Goal: Obtain resource: Download file/media

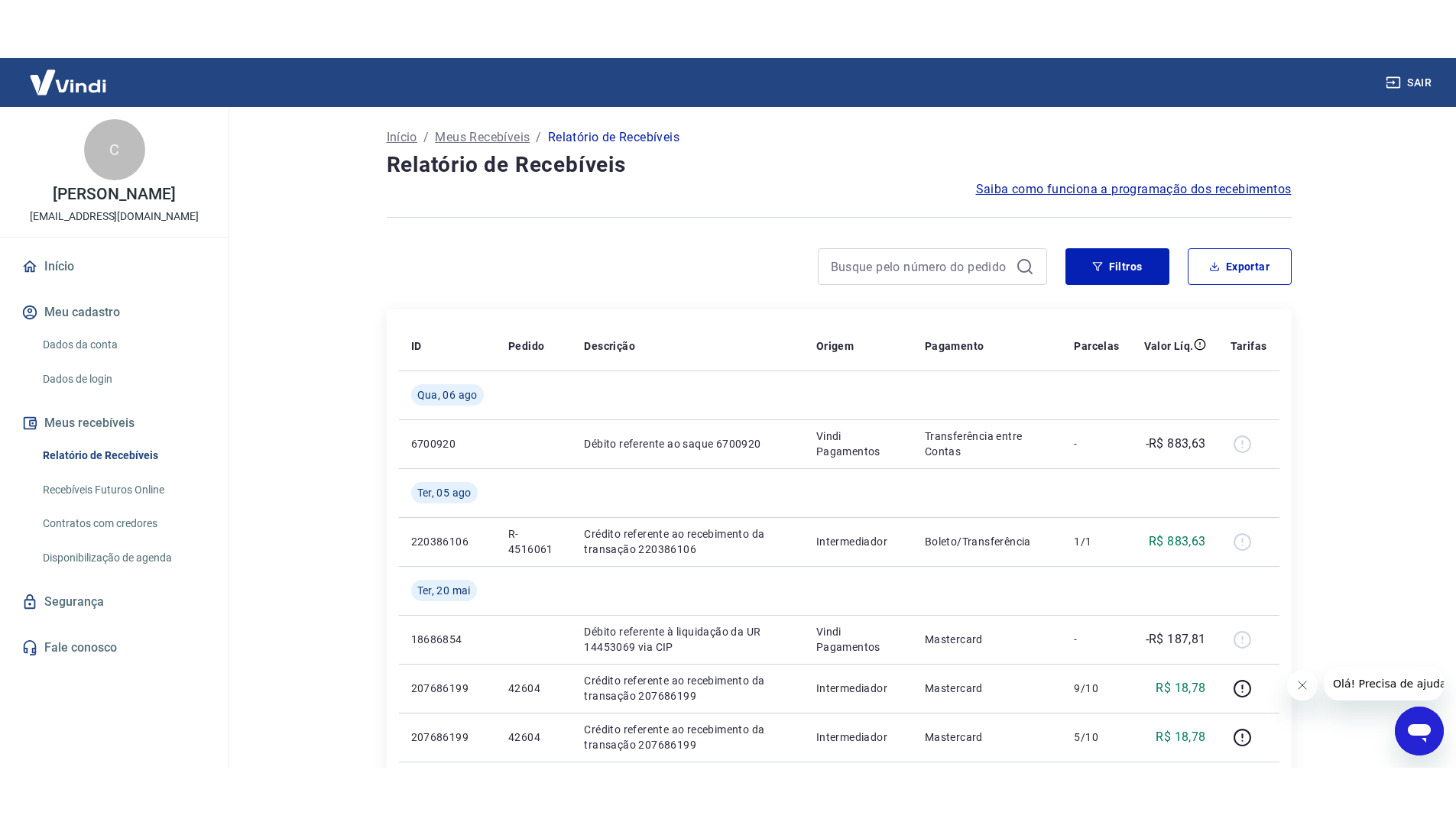
scroll to position [77, 0]
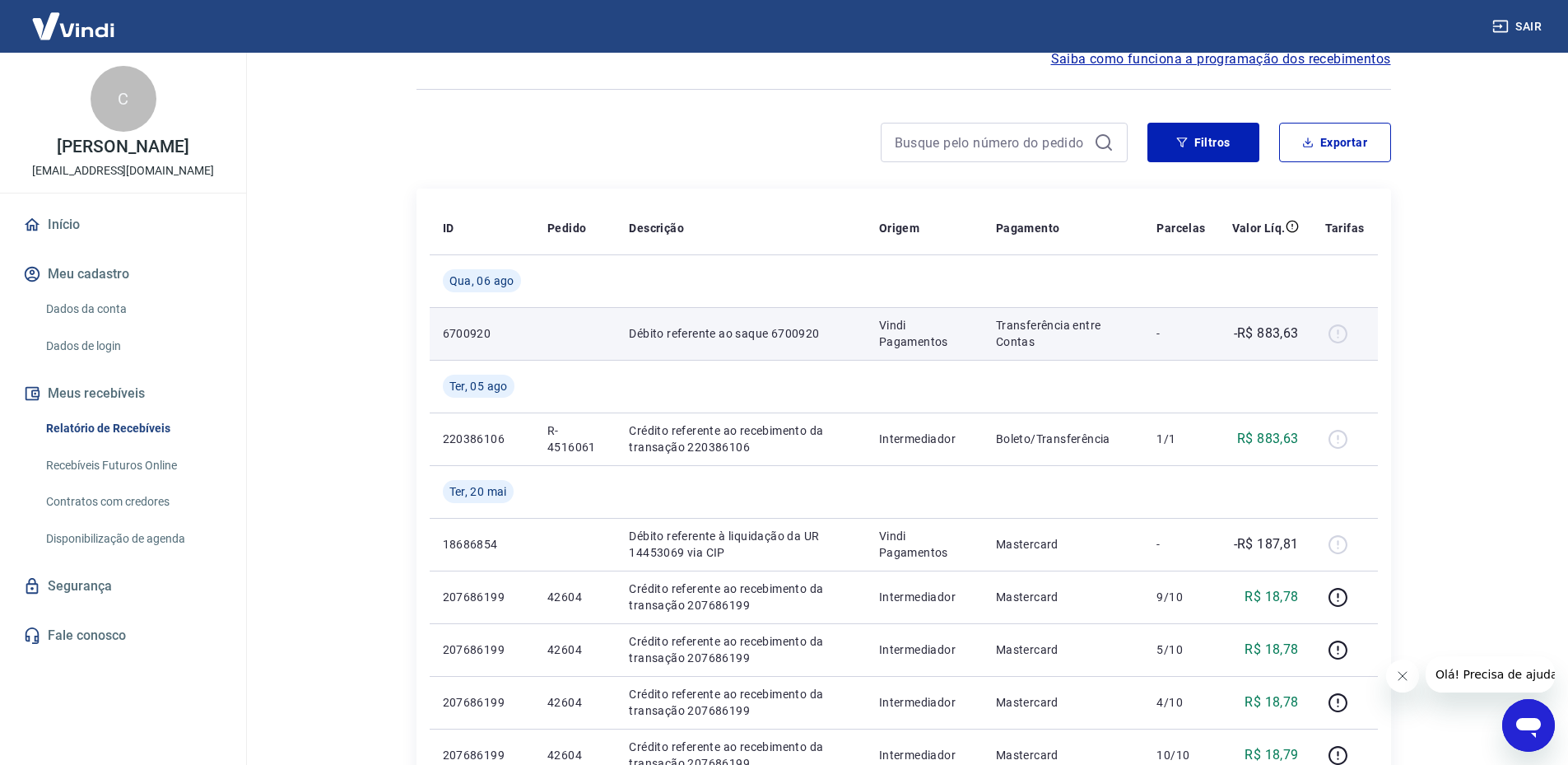
click at [1339, 334] on div at bounding box center [1344, 333] width 40 height 26
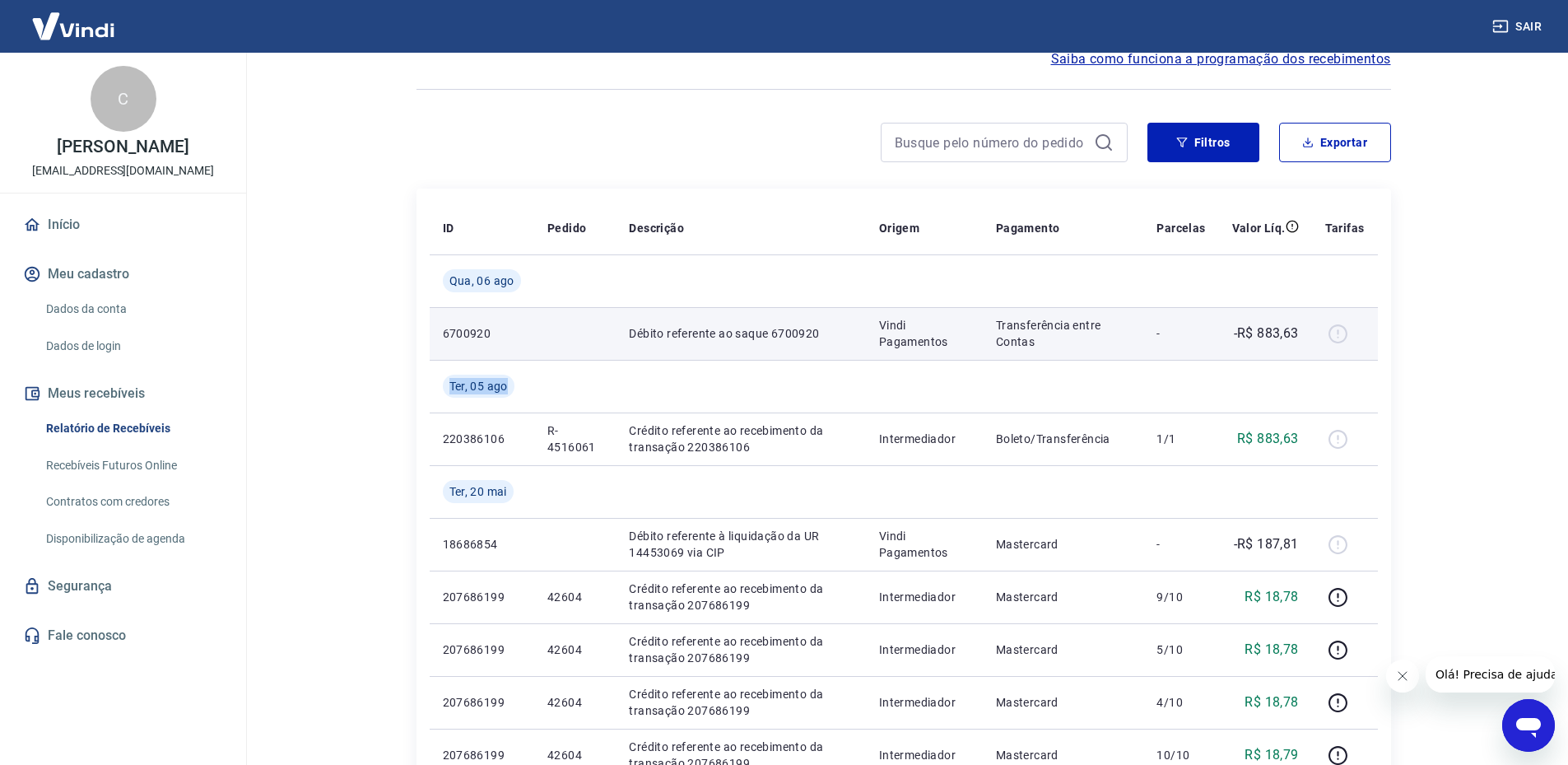
click at [1339, 334] on div at bounding box center [1344, 333] width 40 height 26
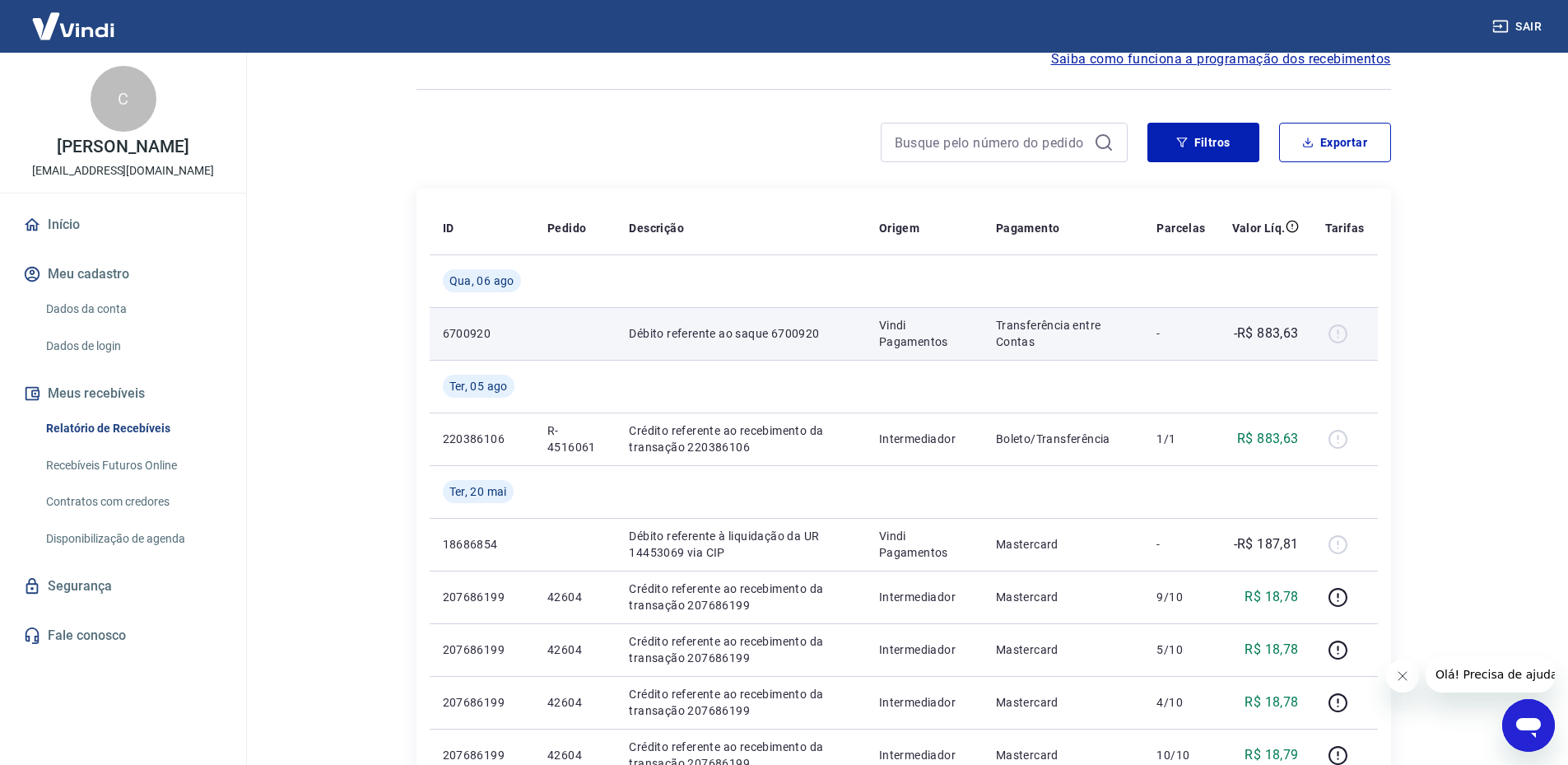
click at [1333, 331] on div at bounding box center [1344, 333] width 40 height 26
click at [1334, 329] on div at bounding box center [1344, 333] width 40 height 26
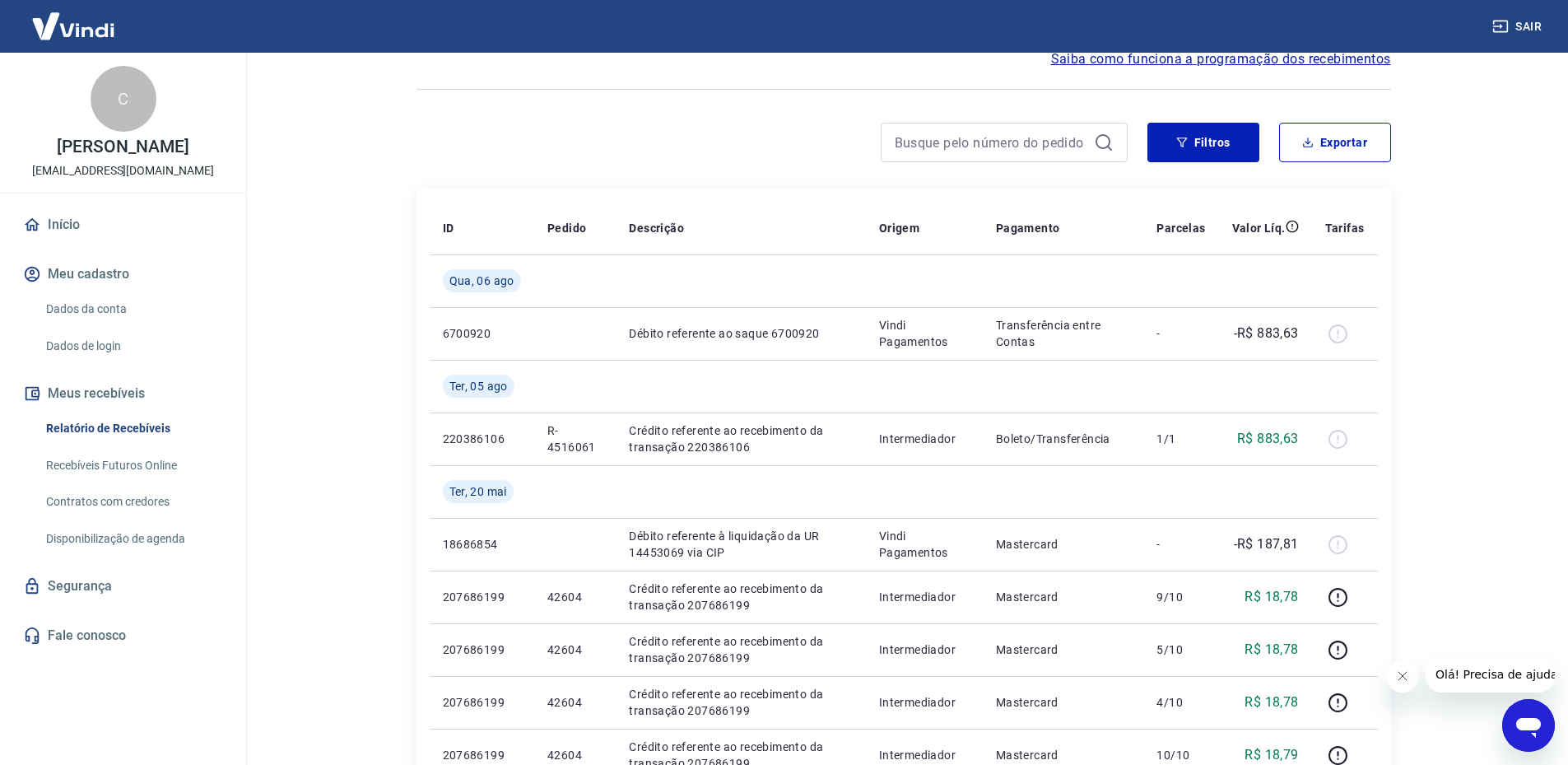
click at [1430, 323] on main "Início / Meus Recebíveis / Relatório de Recebíveis Relatório de Recebíveis Saib…" at bounding box center [903, 327] width 1329 height 713
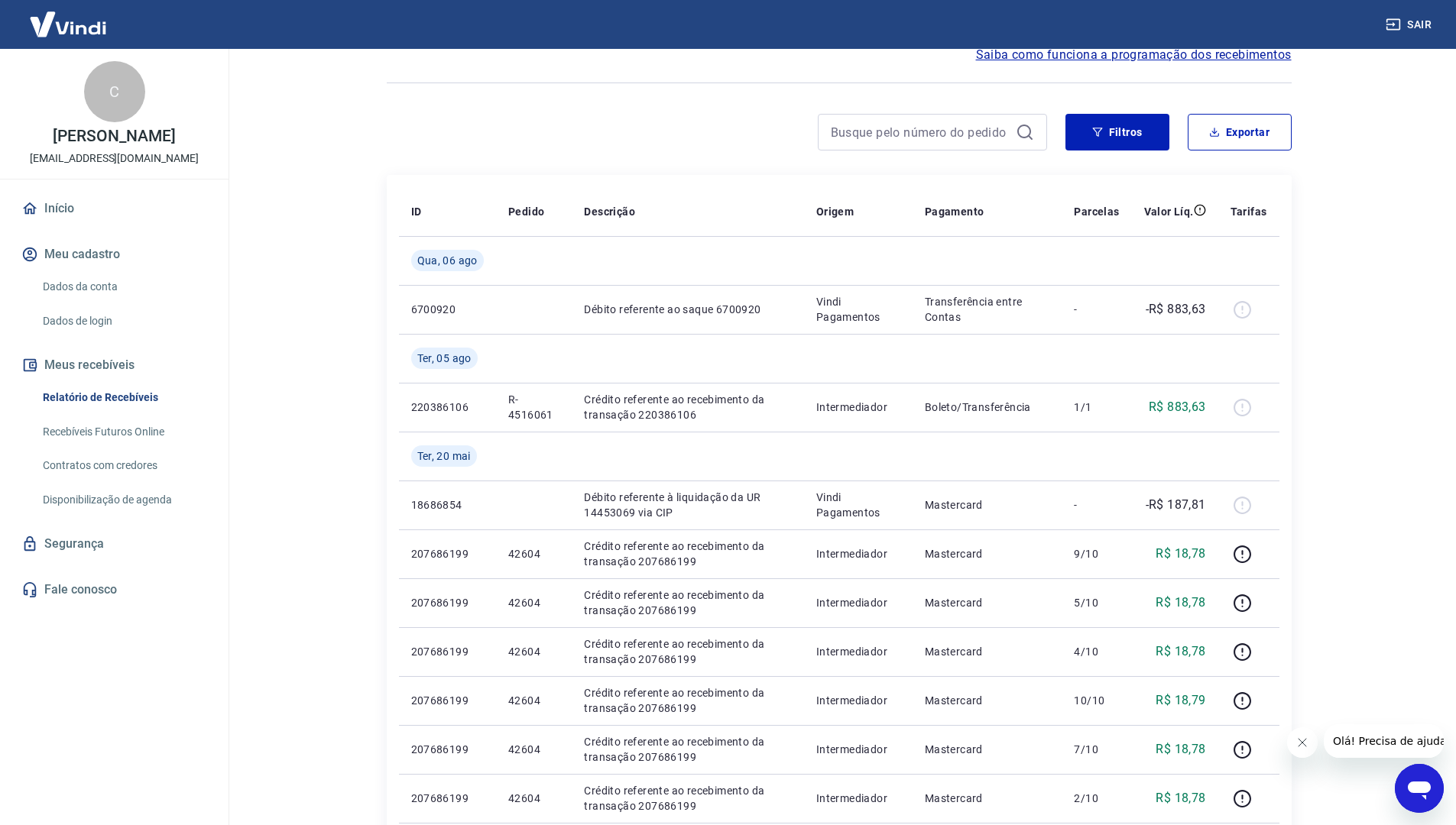
click at [531, 128] on div at bounding box center [716, 132] width 661 height 37
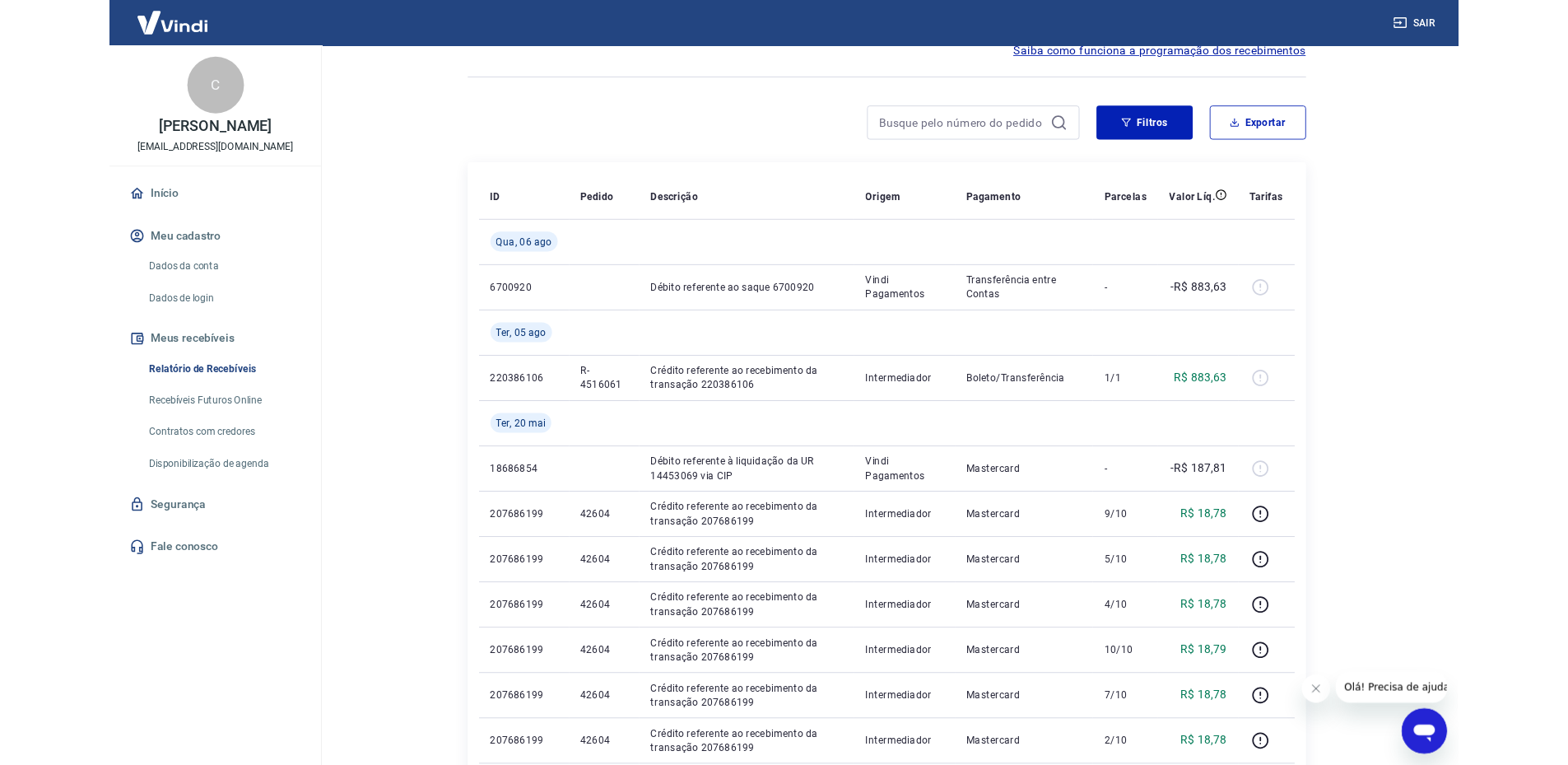
scroll to position [0, 0]
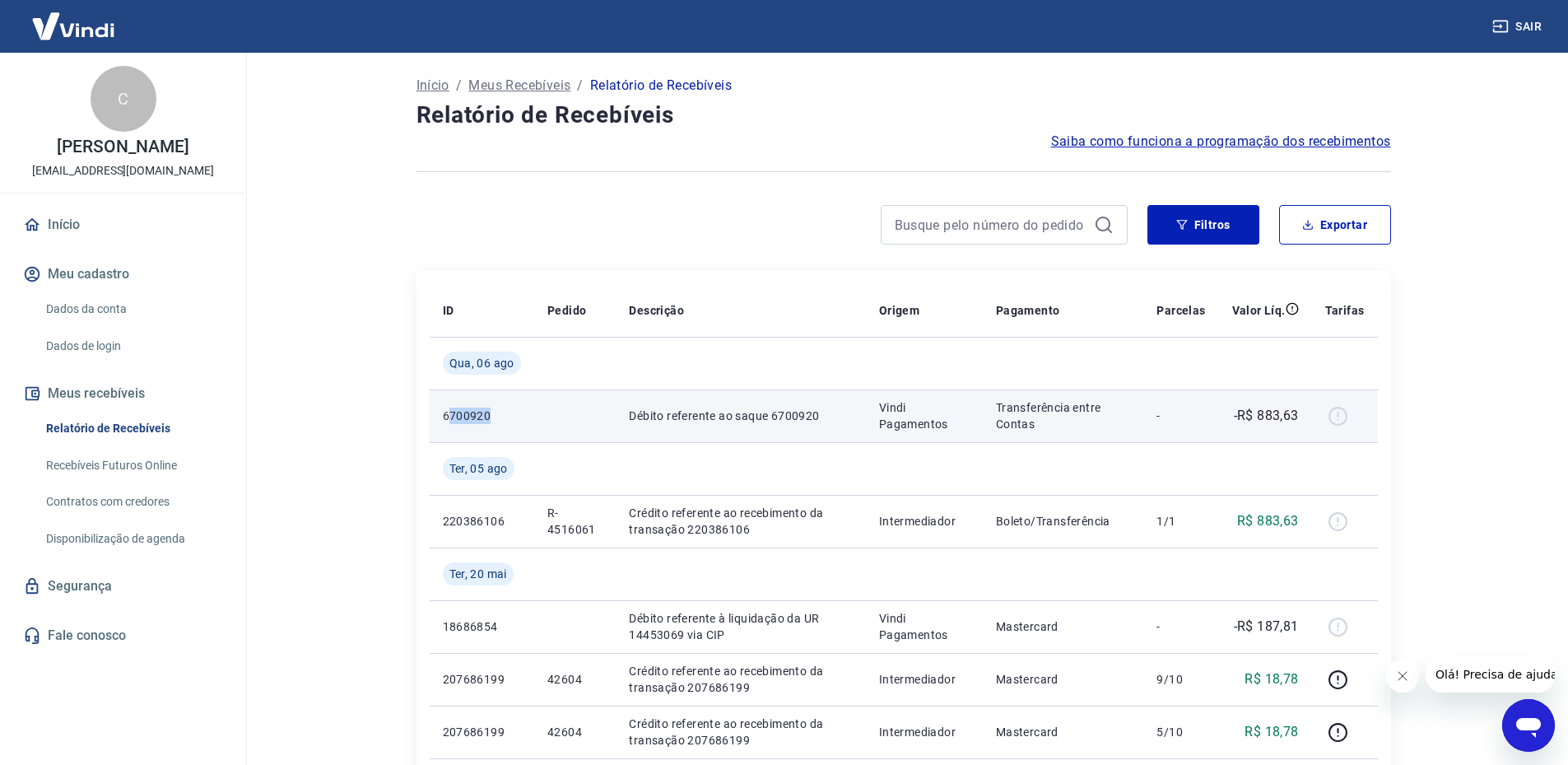
click at [551, 417] on tr "6700920 Débito referente ao saque 6700920 Vindi Pagamentos Transferência entre …" at bounding box center [903, 415] width 948 height 52
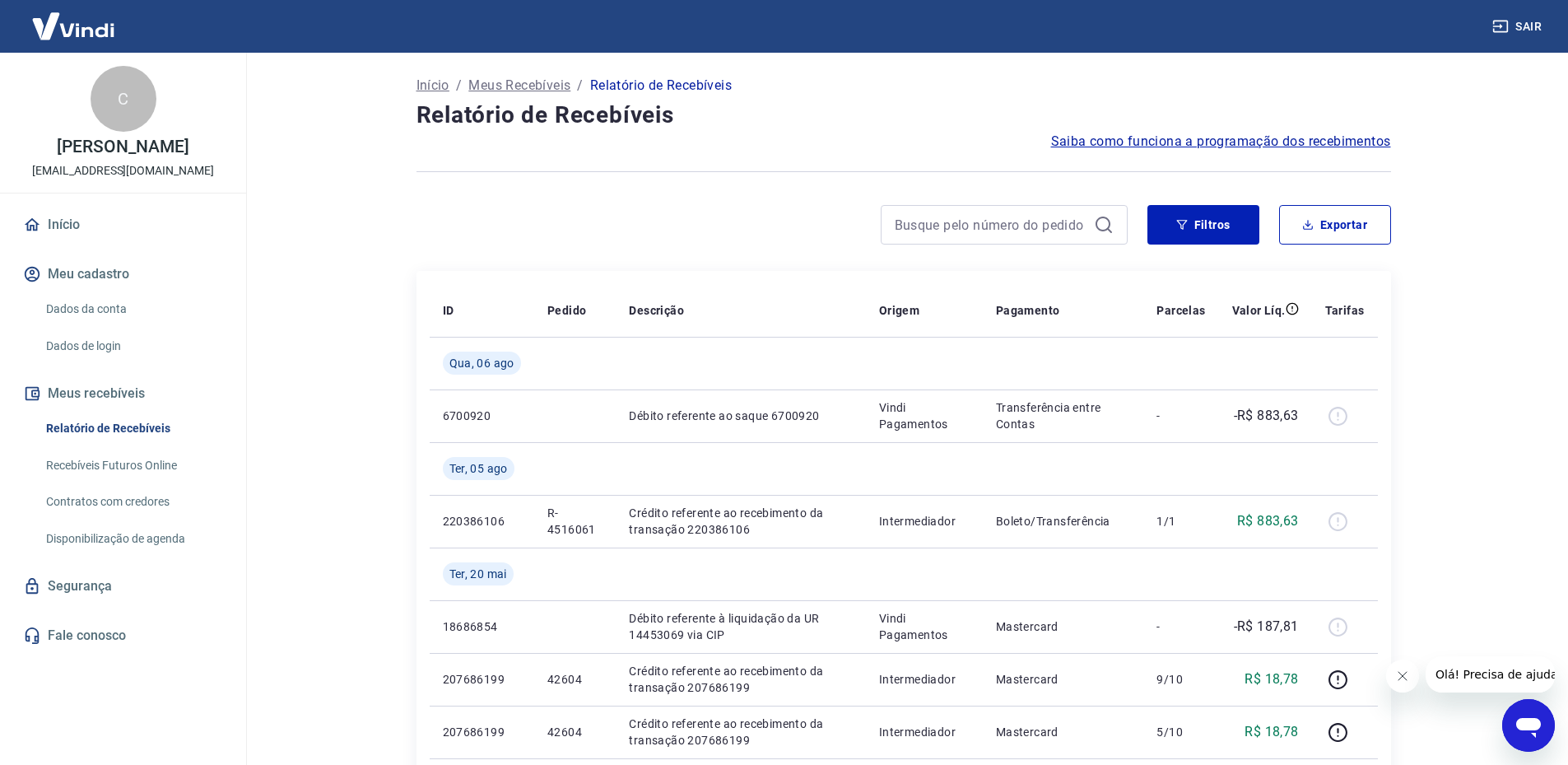
click at [815, 229] on div at bounding box center [771, 225] width 711 height 40
click at [1355, 225] on button "Exportar" at bounding box center [1334, 225] width 112 height 40
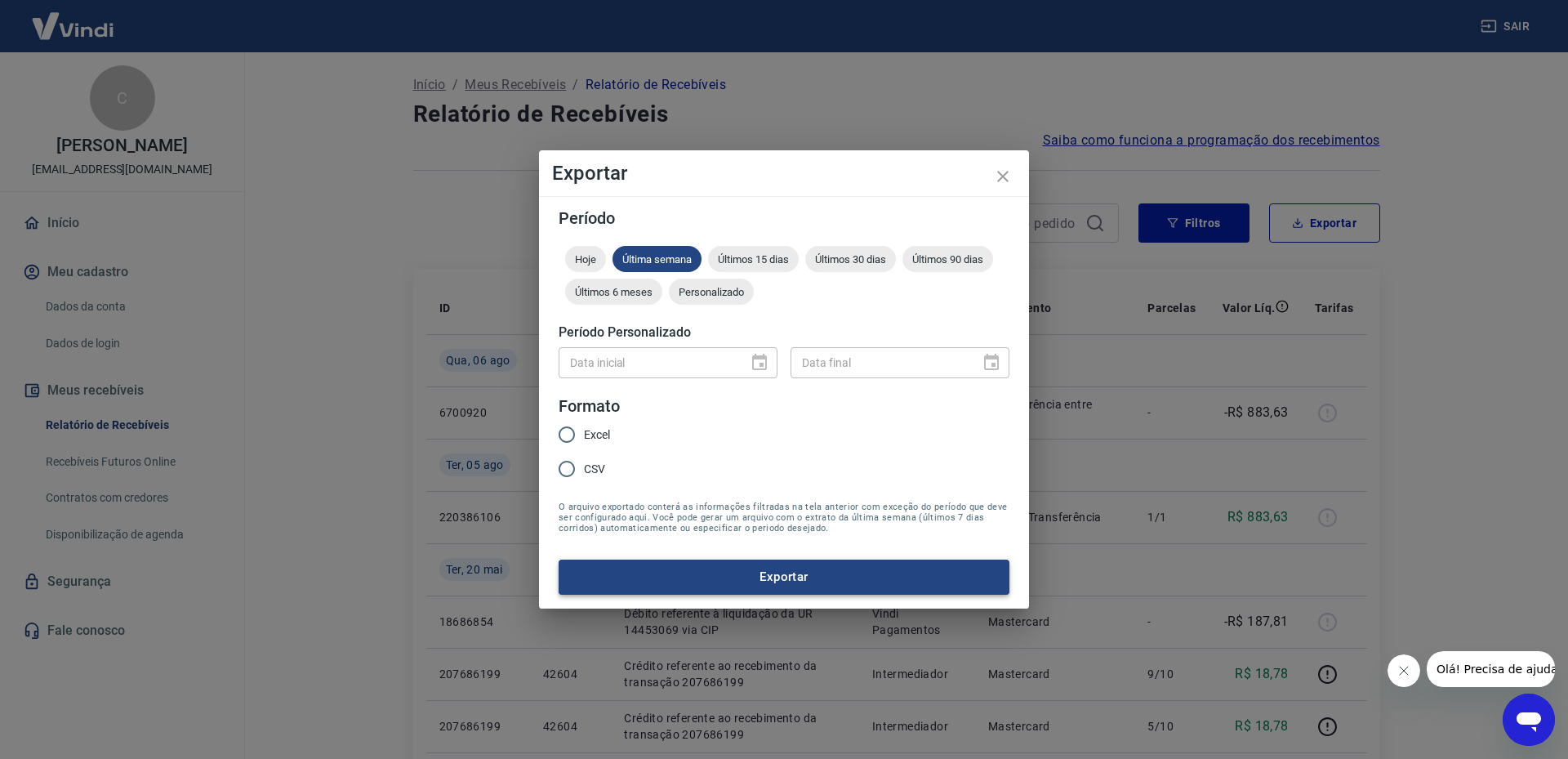
click at [792, 574] on button "Exportar" at bounding box center [784, 576] width 451 height 34
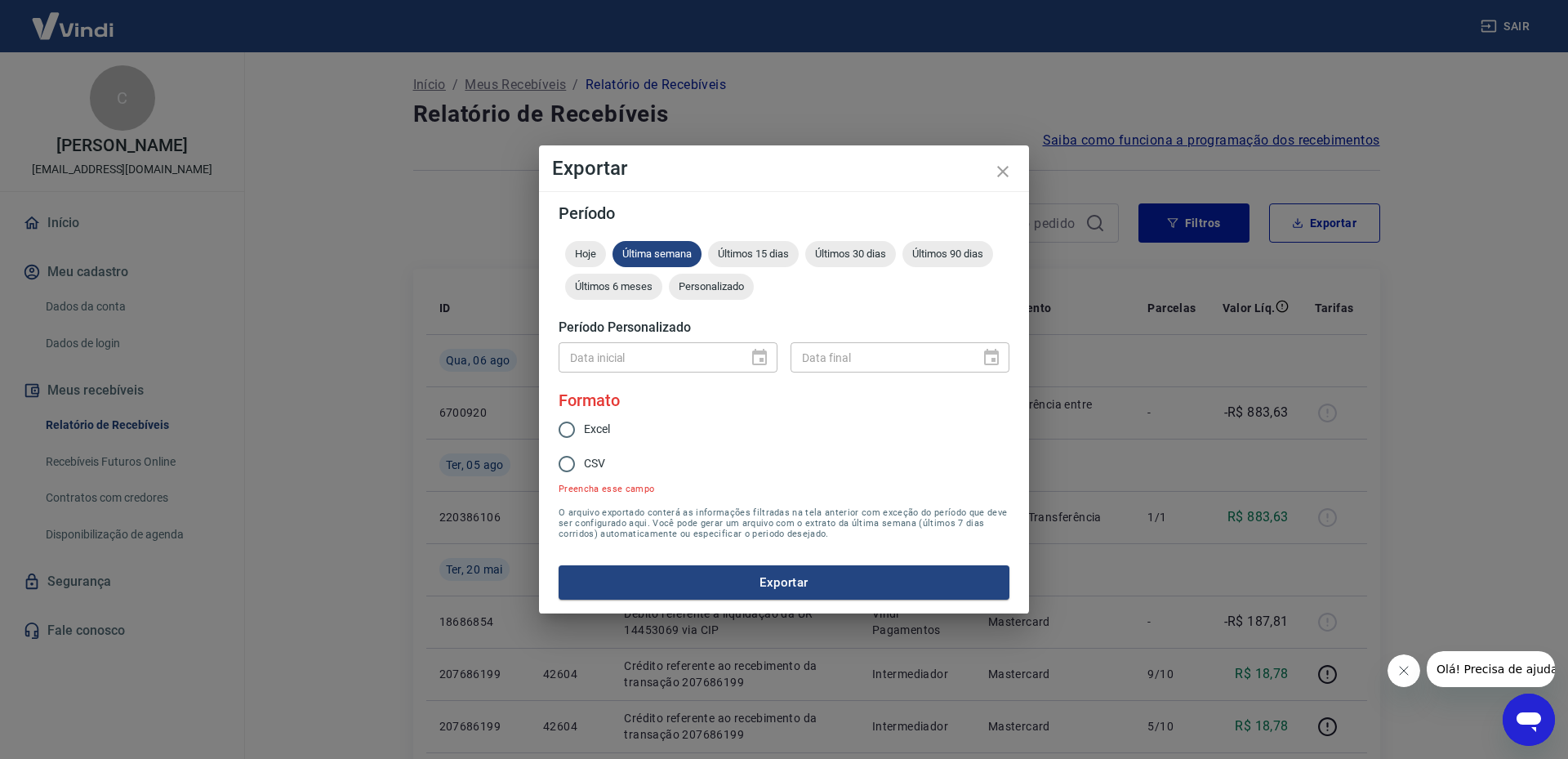
click at [606, 436] on span "Excel" at bounding box center [596, 429] width 26 height 17
click at [584, 436] on input "Excel" at bounding box center [566, 429] width 34 height 34
radio input "true"
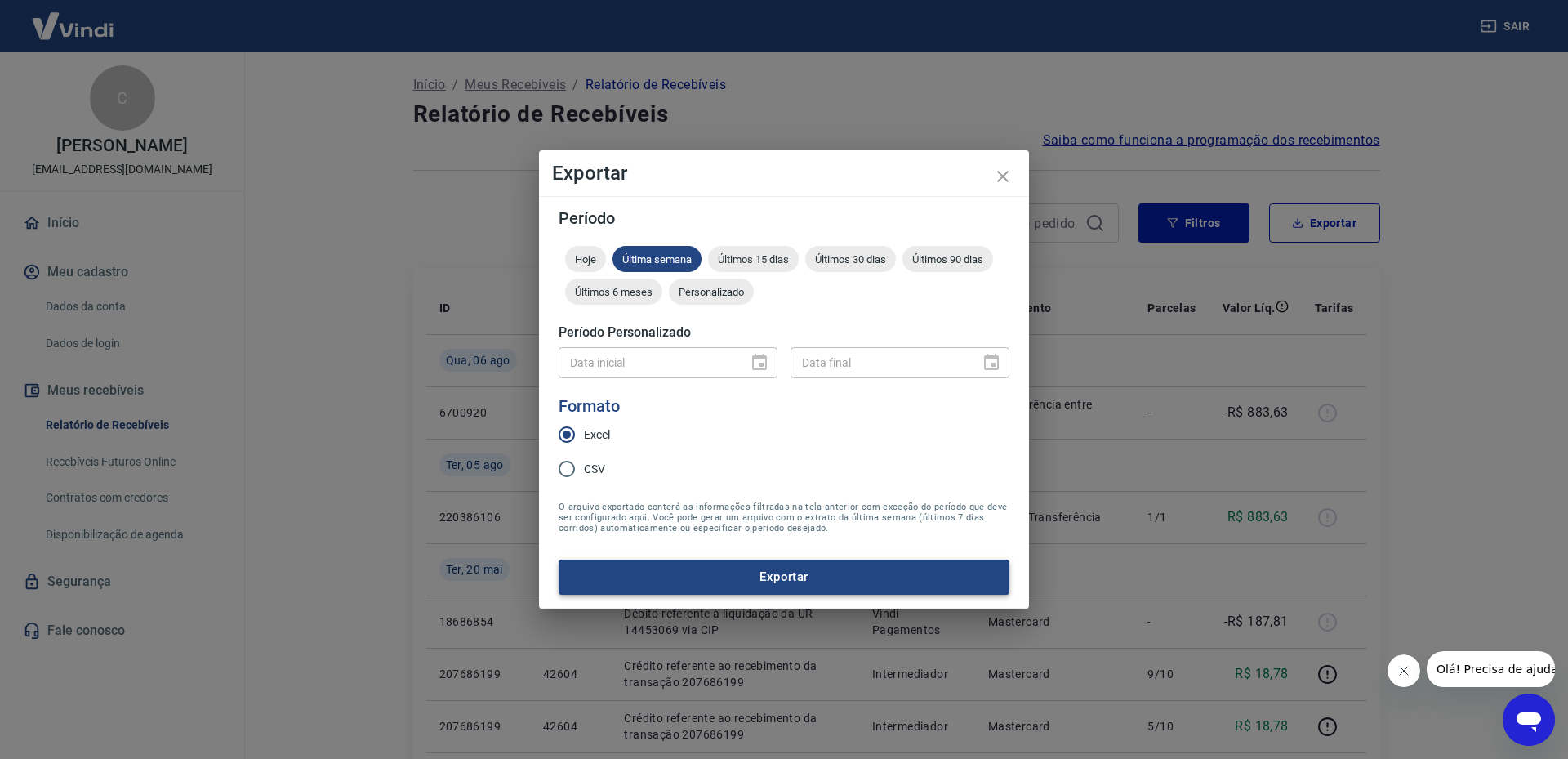
click at [792, 565] on button "Exportar" at bounding box center [784, 576] width 451 height 34
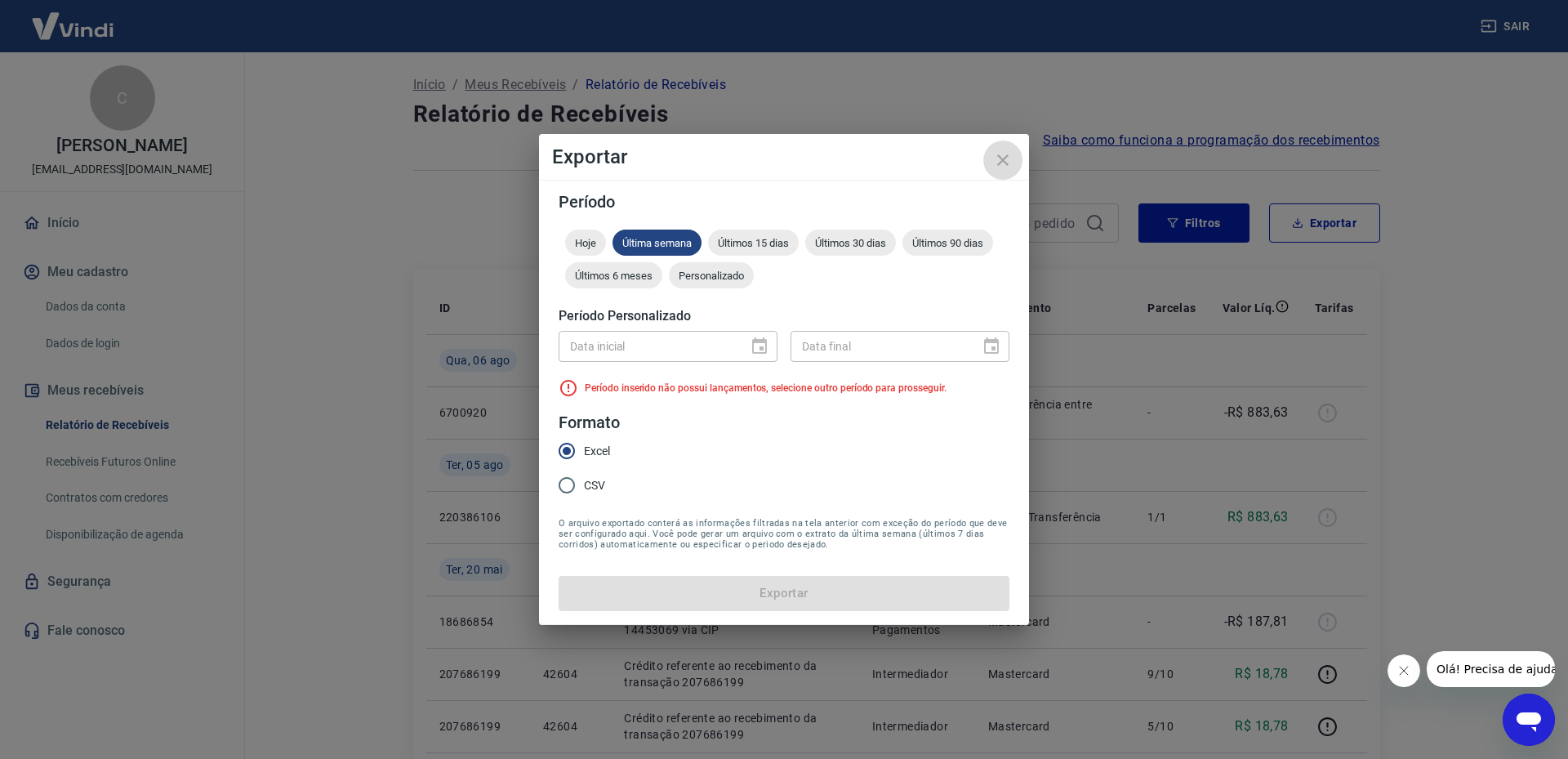
click at [1005, 159] on icon "close" at bounding box center [1003, 159] width 19 height 19
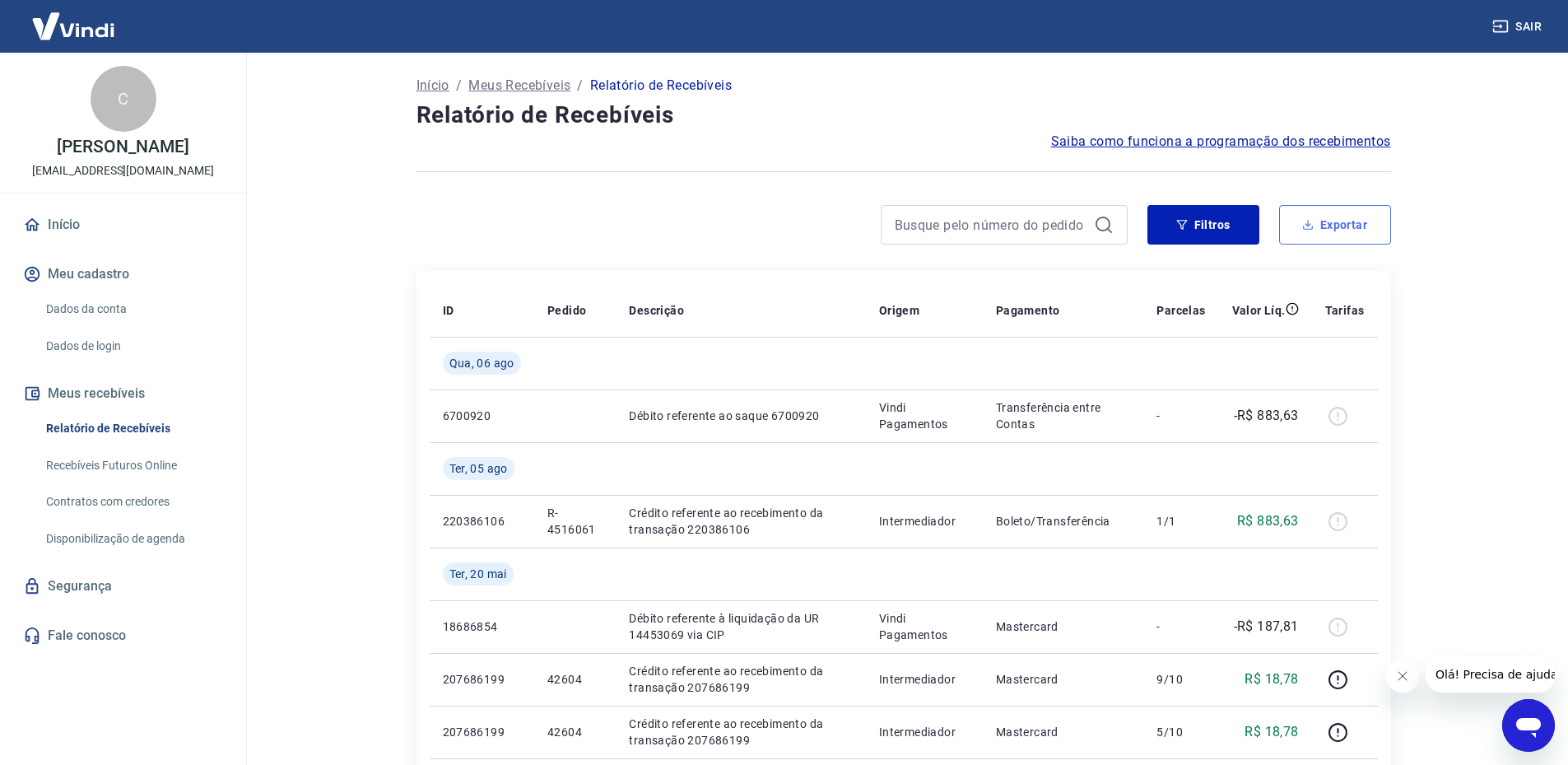
click at [1314, 225] on button "Exportar" at bounding box center [1334, 225] width 112 height 40
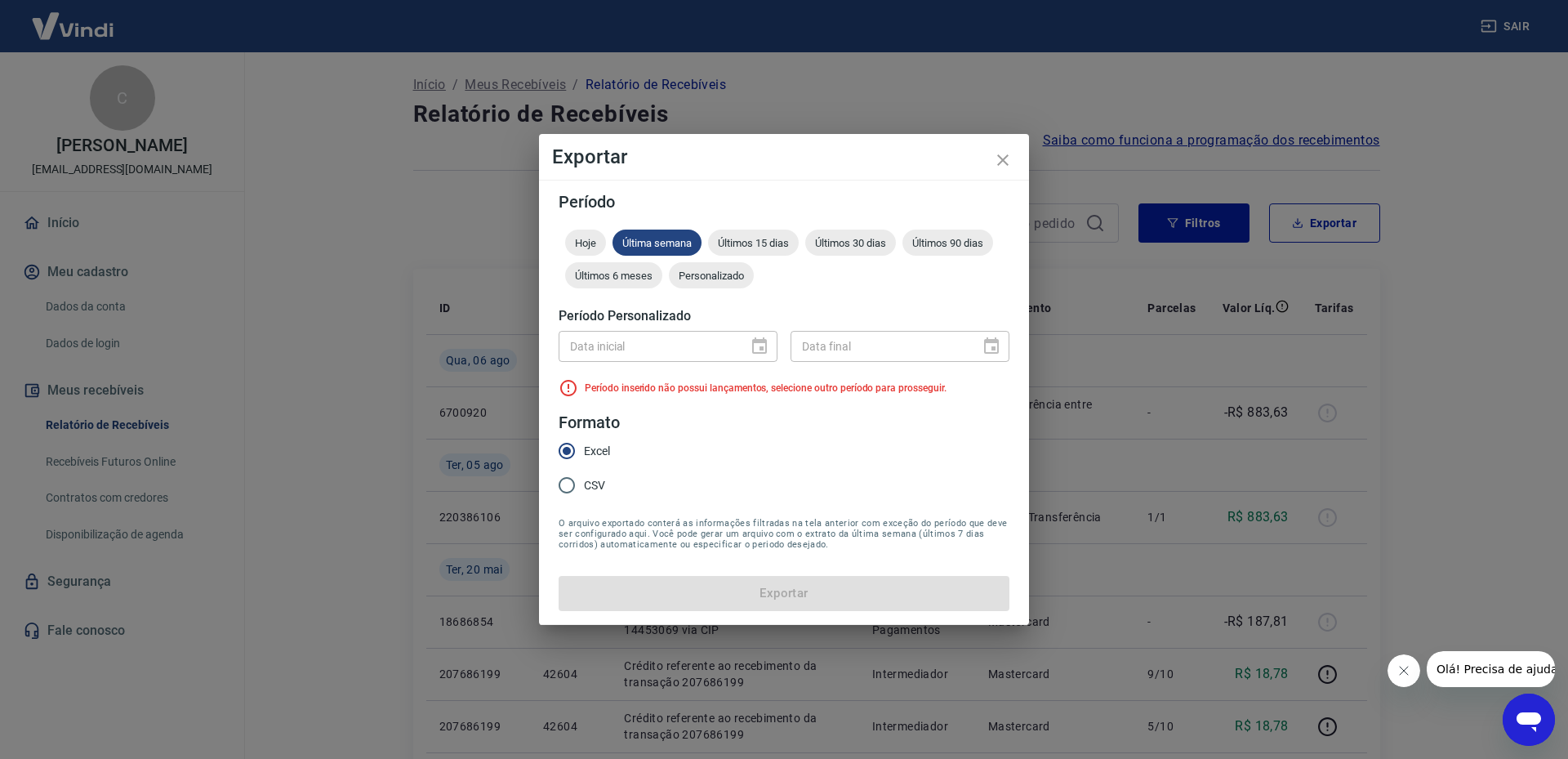
click at [756, 346] on div at bounding box center [754, 346] width 23 height 0
click at [759, 338] on div "Data inicial" at bounding box center [668, 346] width 219 height 30
drag, startPoint x: 759, startPoint y: 338, endPoint x: 625, endPoint y: 447, distance: 172.7
click at [759, 342] on div "Data inicial" at bounding box center [668, 346] width 219 height 30
click at [601, 452] on span "Excel" at bounding box center [596, 452] width 26 height 17
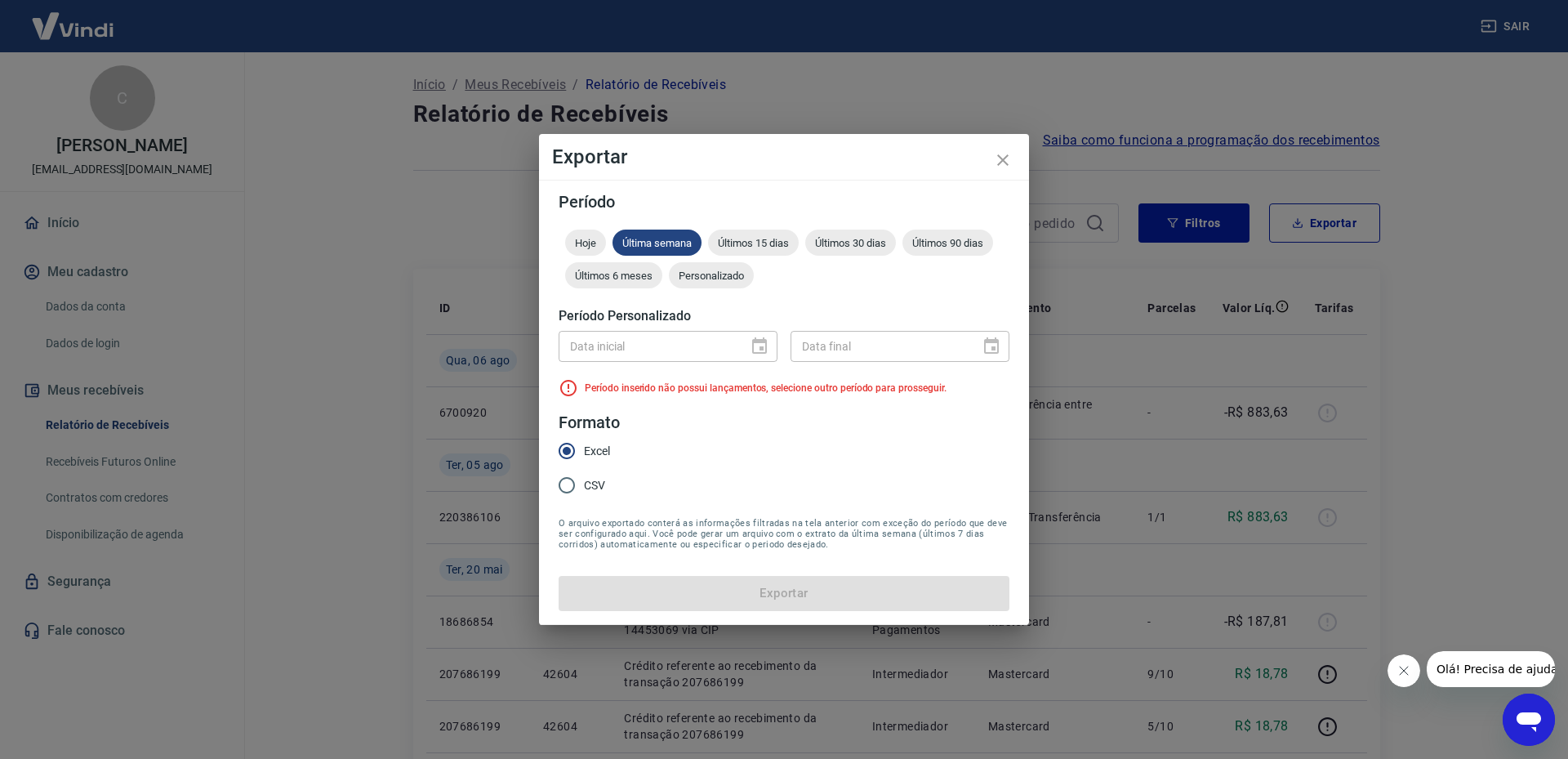
click at [584, 452] on input "Excel" at bounding box center [566, 451] width 34 height 34
click at [767, 335] on div "Data inicial" at bounding box center [668, 346] width 219 height 30
click at [758, 241] on span "Últimos 15 dias" at bounding box center [754, 243] width 90 height 13
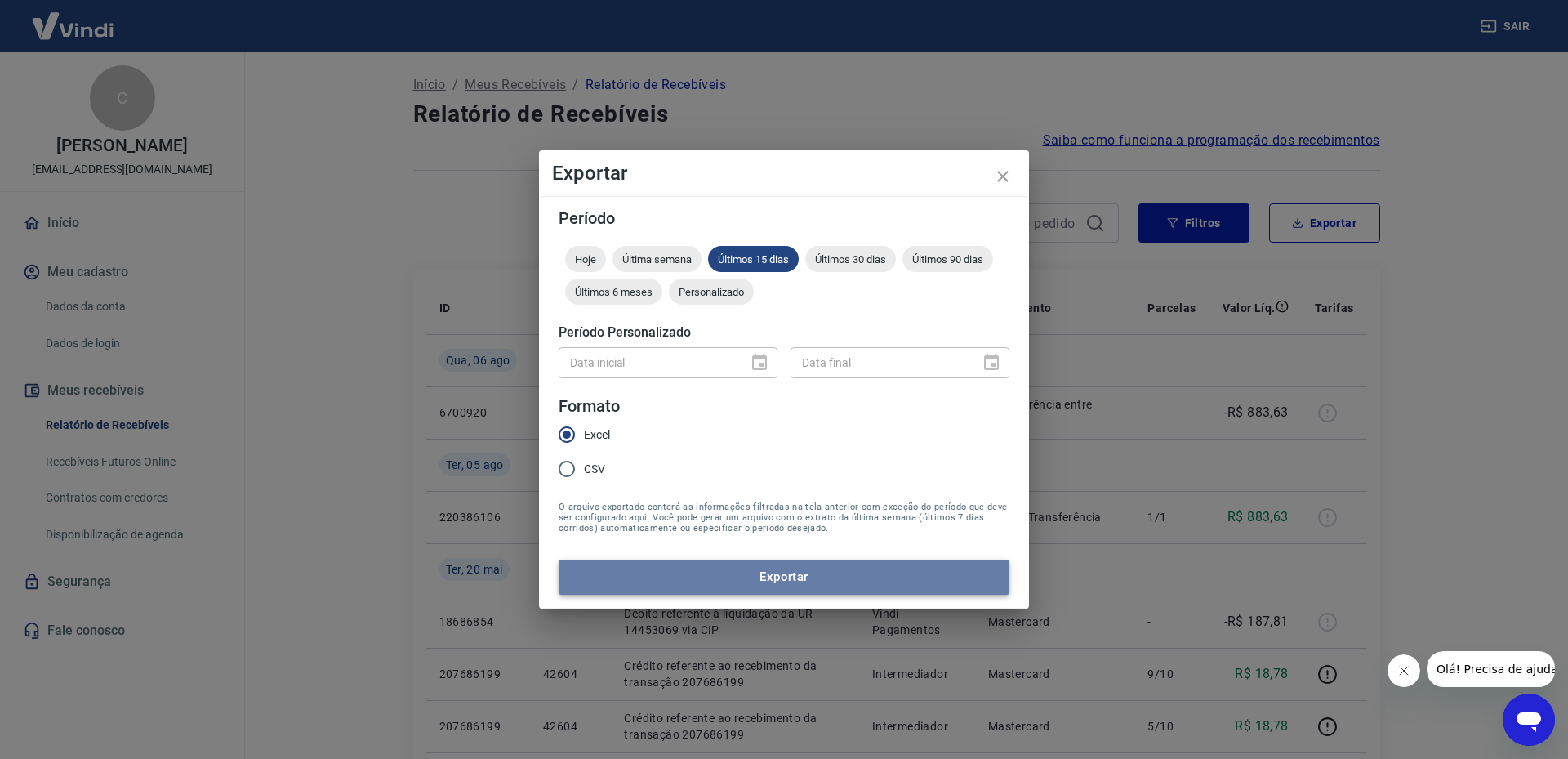
click at [742, 579] on button "Exportar" at bounding box center [784, 576] width 451 height 34
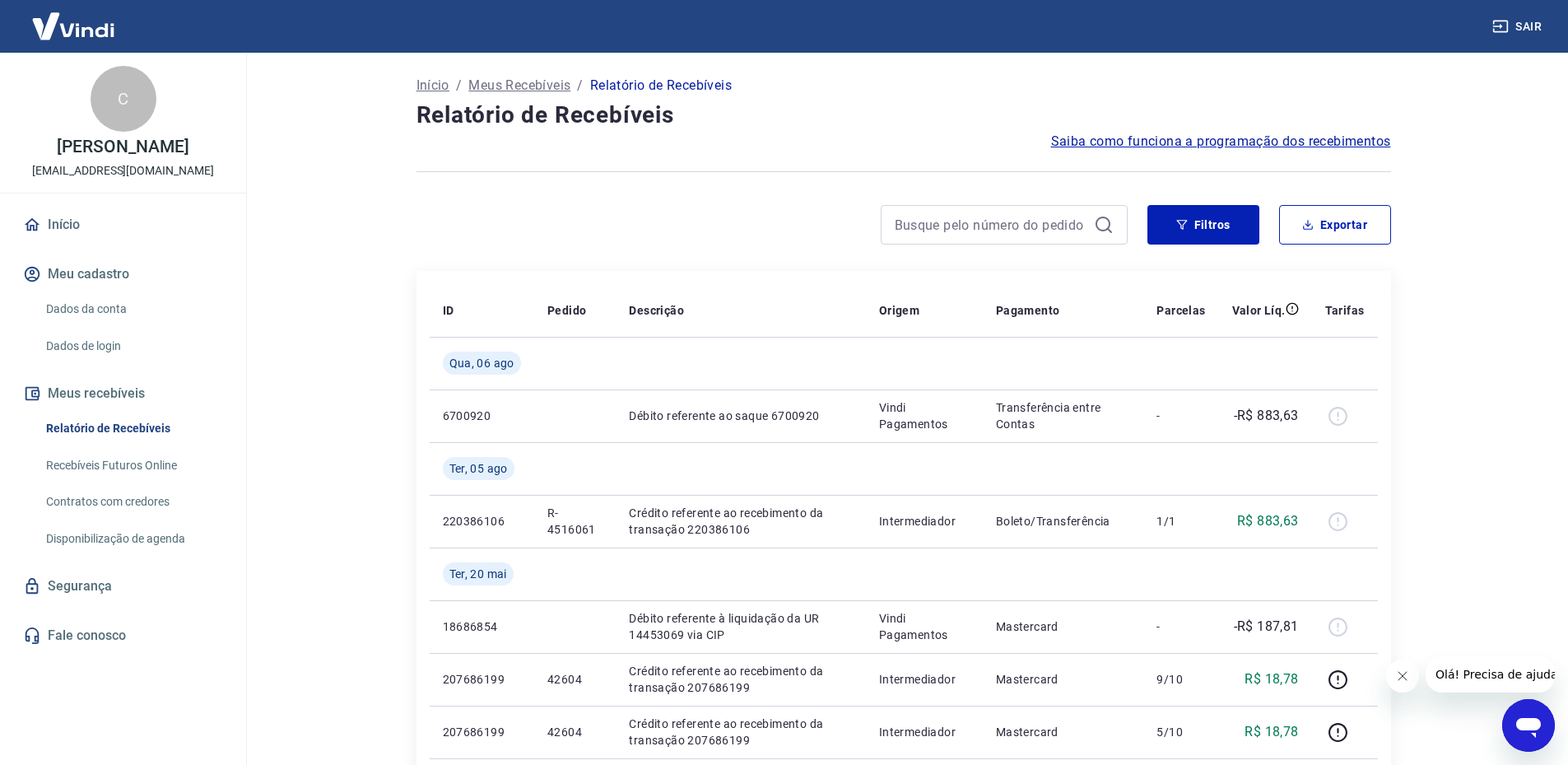
click at [1398, 675] on icon "Fechar mensagem da empresa" at bounding box center [1403, 676] width 14 height 14
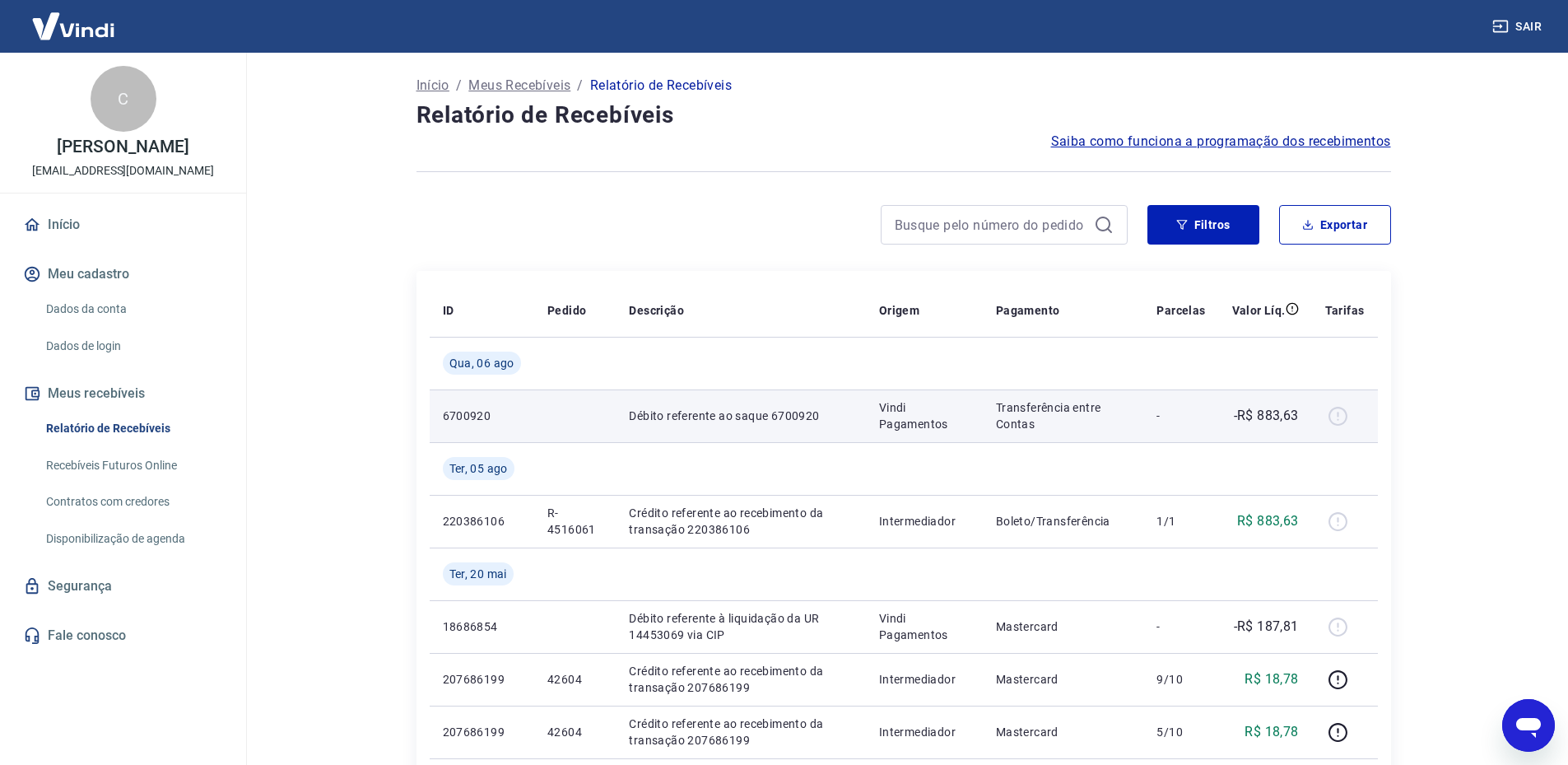
click at [1339, 417] on div at bounding box center [1344, 415] width 40 height 26
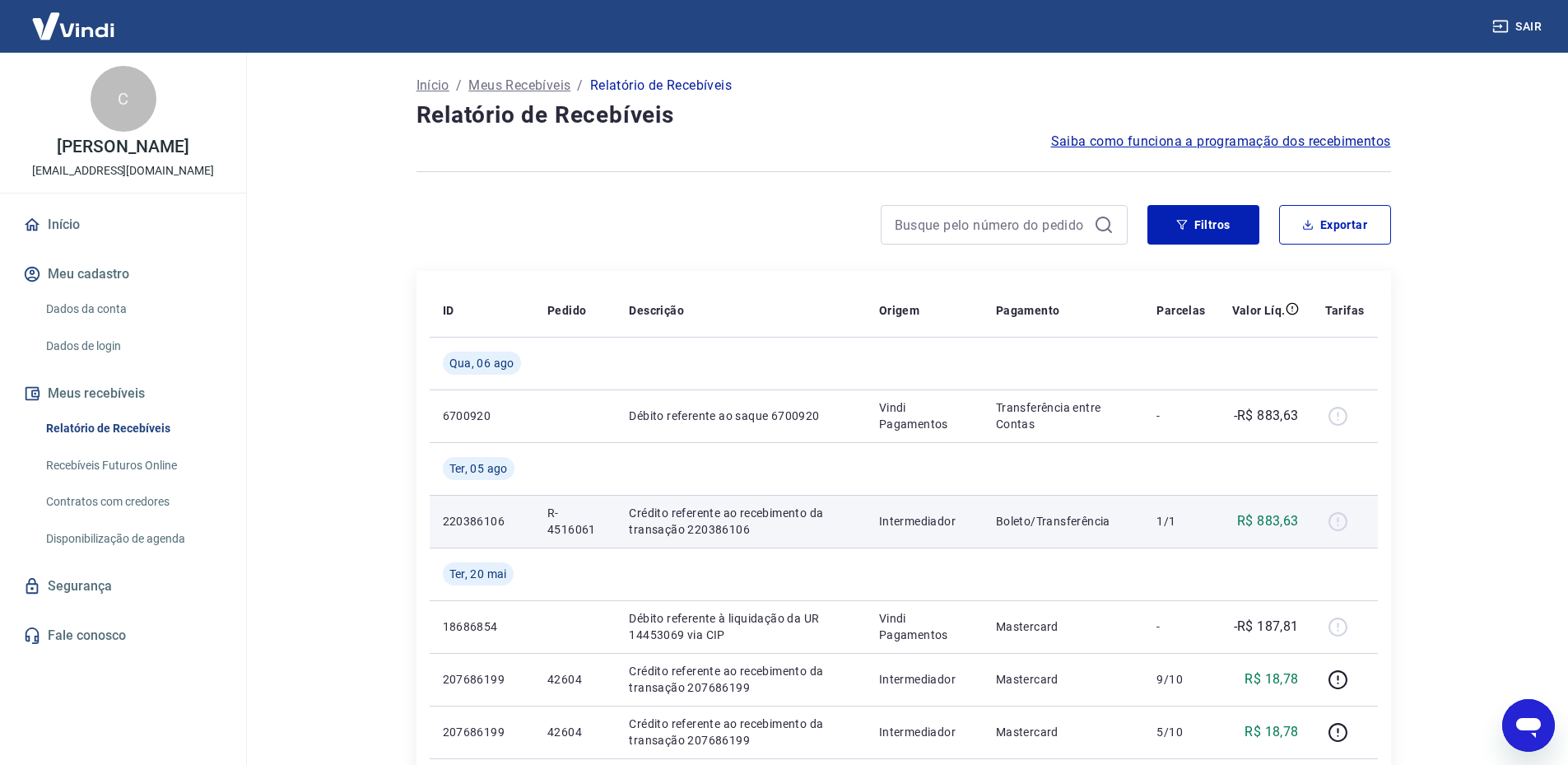
click at [1347, 525] on div at bounding box center [1344, 521] width 40 height 26
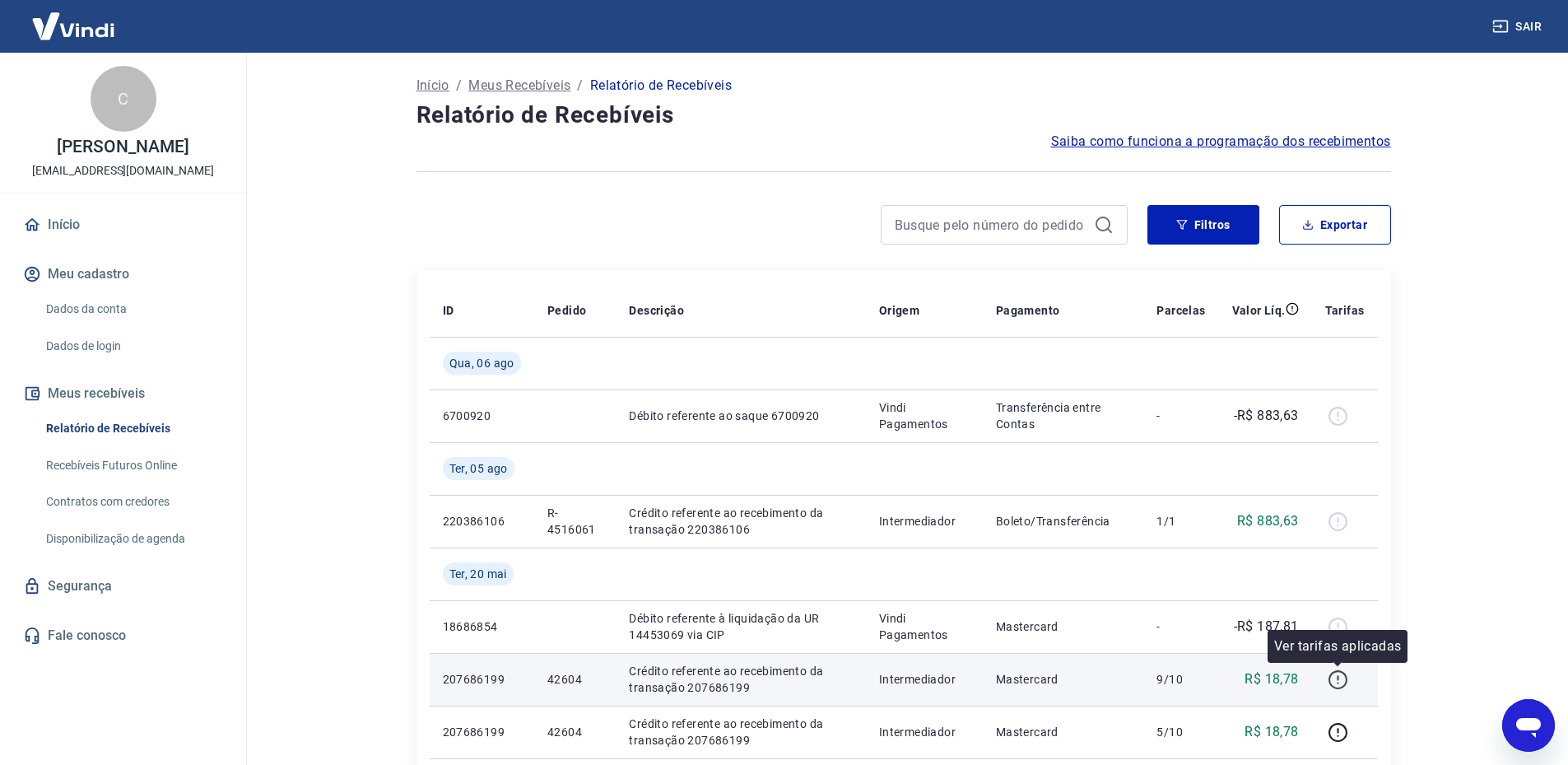
click at [1340, 679] on icon "button" at bounding box center [1338, 680] width 20 height 20
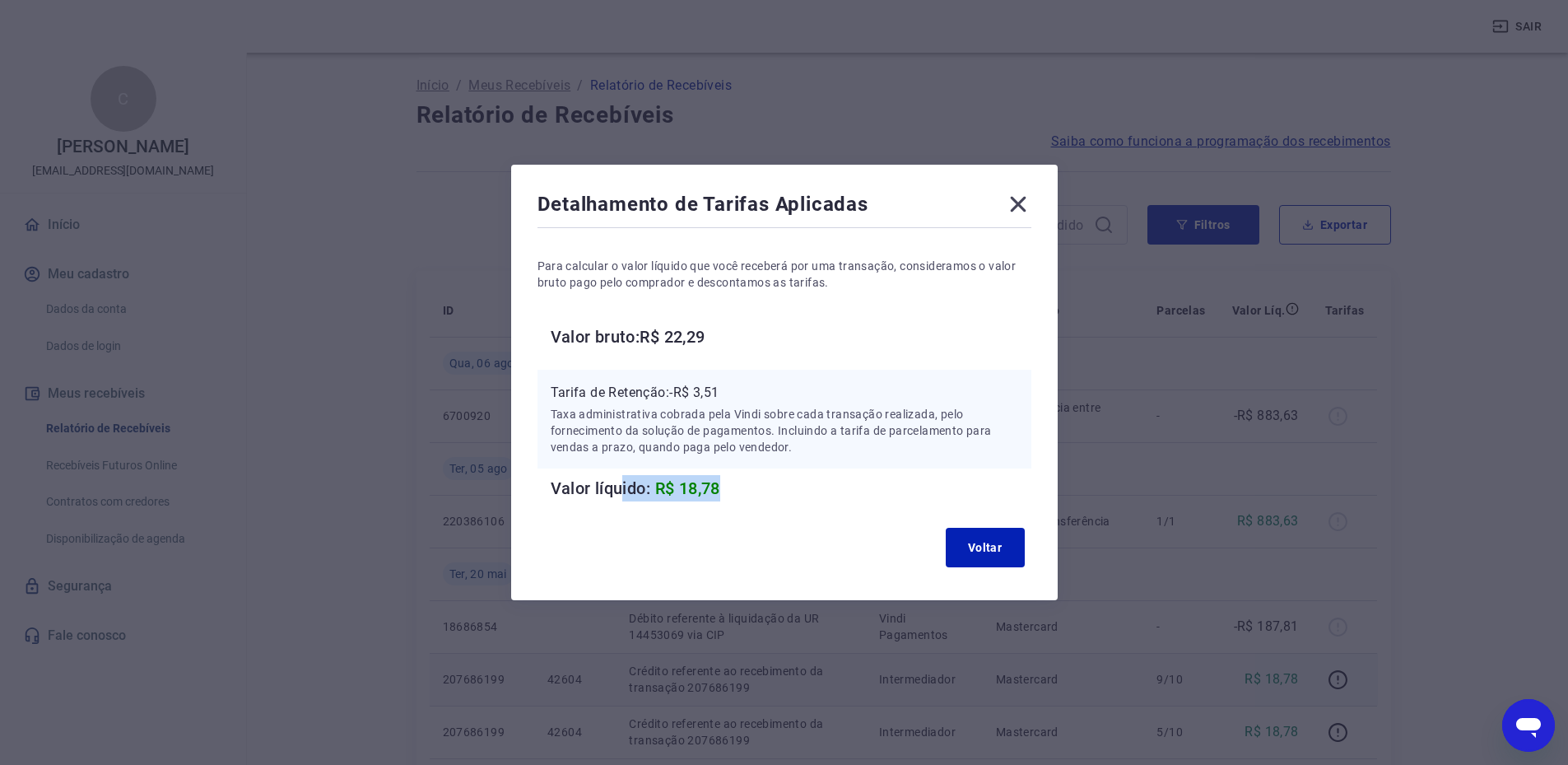
drag, startPoint x: 913, startPoint y: 483, endPoint x: 884, endPoint y: 479, distance: 29.3
click at [908, 482] on h6 "Valor líquido: R$ 18,78" at bounding box center [791, 488] width 481 height 26
click at [1022, 207] on icon at bounding box center [1018, 204] width 16 height 16
